Goal: Task Accomplishment & Management: Complete application form

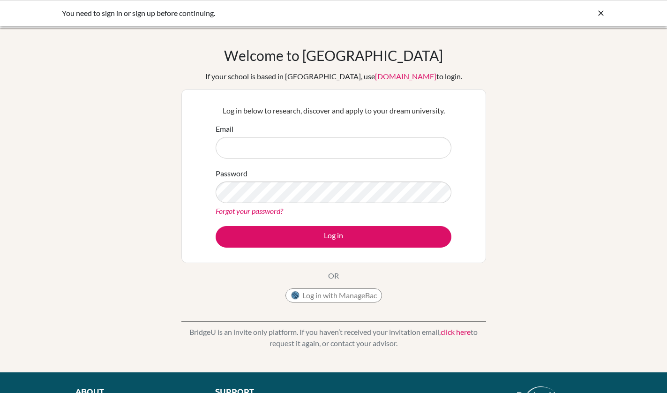
click at [421, 153] on input "Email" at bounding box center [334, 148] width 236 height 22
click at [439, 150] on input "Email" at bounding box center [334, 148] width 236 height 22
type input "[PERSON_NAME][DOMAIN_NAME][EMAIL_ADDRESS][PERSON_NAME][DOMAIN_NAME]"
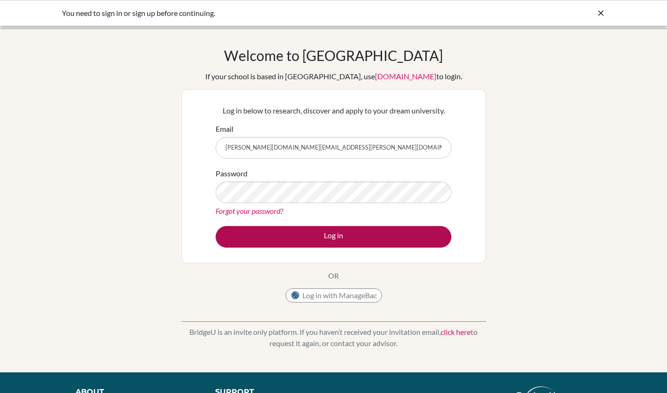
click at [367, 230] on button "Log in" at bounding box center [334, 237] width 236 height 22
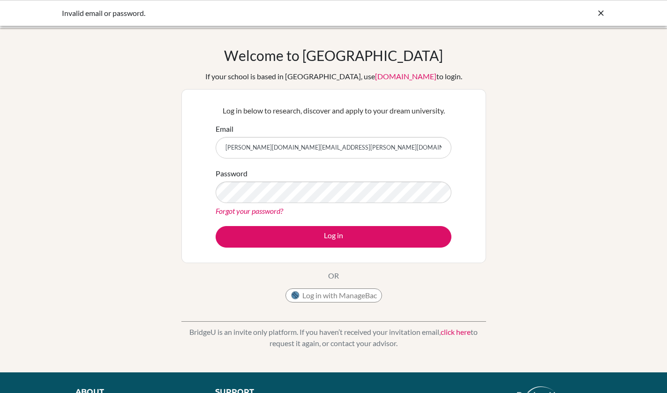
click at [260, 213] on link "Forgot your password?" at bounding box center [250, 210] width 68 height 9
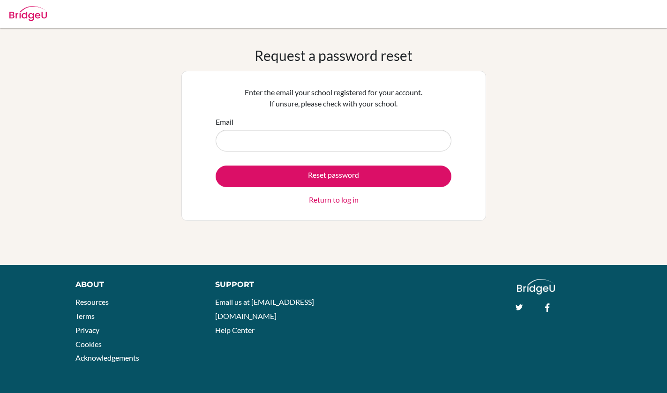
type input "t"
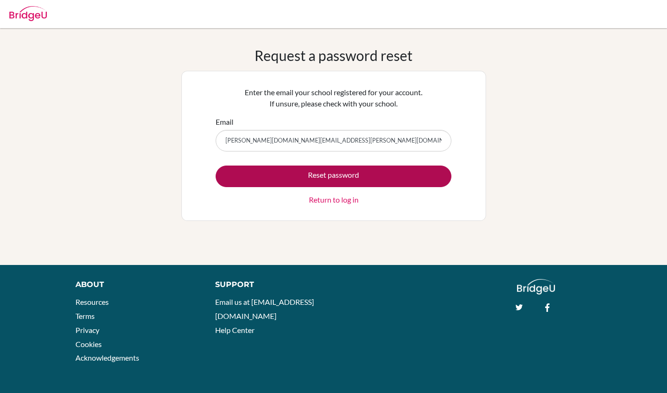
type input "[PERSON_NAME][DOMAIN_NAME][EMAIL_ADDRESS][PERSON_NAME][DOMAIN_NAME]"
click at [311, 167] on button "Reset password" at bounding box center [334, 176] width 236 height 22
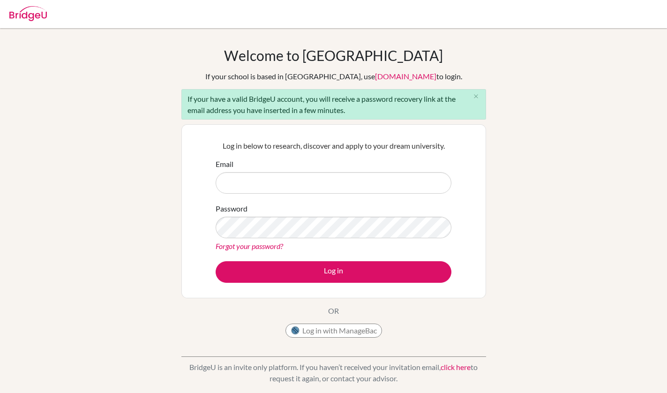
click at [273, 246] on link "Forgot your password?" at bounding box center [250, 245] width 68 height 9
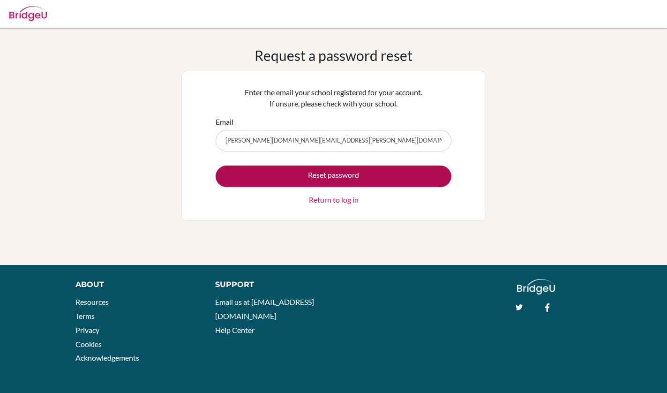
type input "[PERSON_NAME][DOMAIN_NAME][EMAIL_ADDRESS][PERSON_NAME][DOMAIN_NAME]"
click at [383, 174] on button "Reset password" at bounding box center [334, 176] width 236 height 22
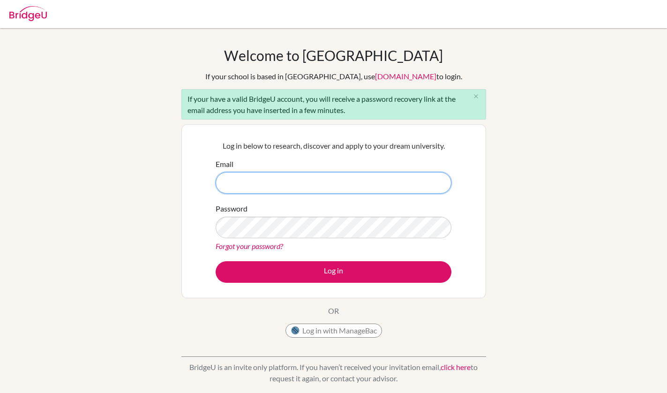
type input "T"
type input "[PERSON_NAME][DOMAIN_NAME][EMAIL_ADDRESS][PERSON_NAME][DOMAIN_NAME]"
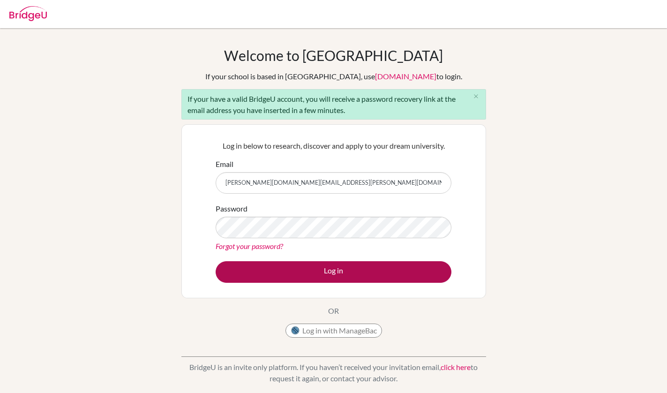
click at [286, 270] on button "Log in" at bounding box center [334, 272] width 236 height 22
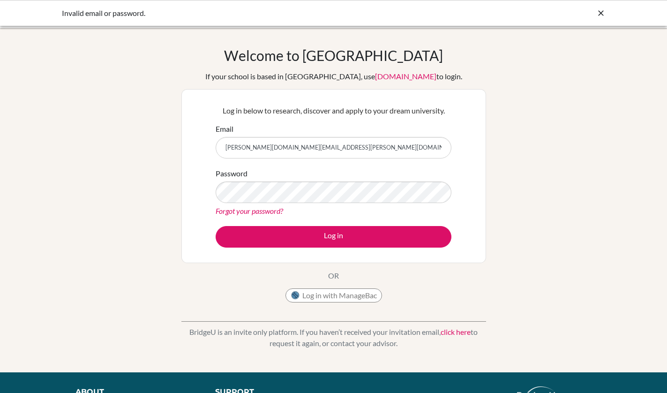
click at [122, 12] on div "Invalid email or password." at bounding box center [263, 13] width 403 height 11
click at [375, 79] on link "[DOMAIN_NAME]" at bounding box center [405, 76] width 61 height 9
